Goal: Find specific page/section: Find specific page/section

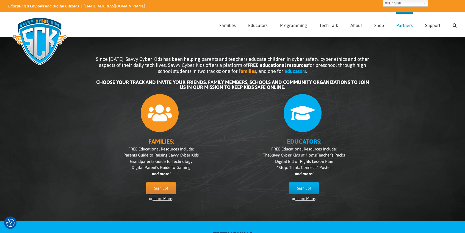
click at [408, 26] on span "Partners" at bounding box center [404, 25] width 16 height 4
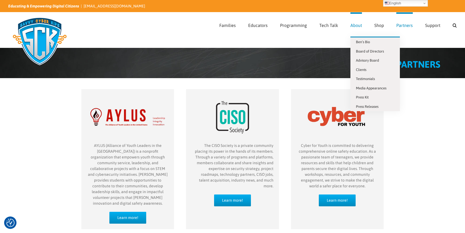
click at [353, 25] on span "About" at bounding box center [357, 25] width 12 height 4
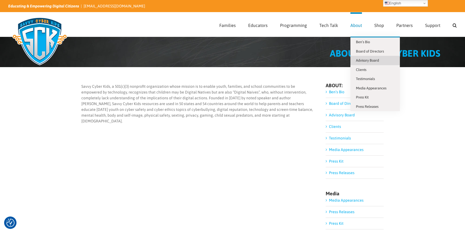
click at [366, 59] on span "Advisory Board" at bounding box center [367, 60] width 23 height 4
